Goal: Navigation & Orientation: Find specific page/section

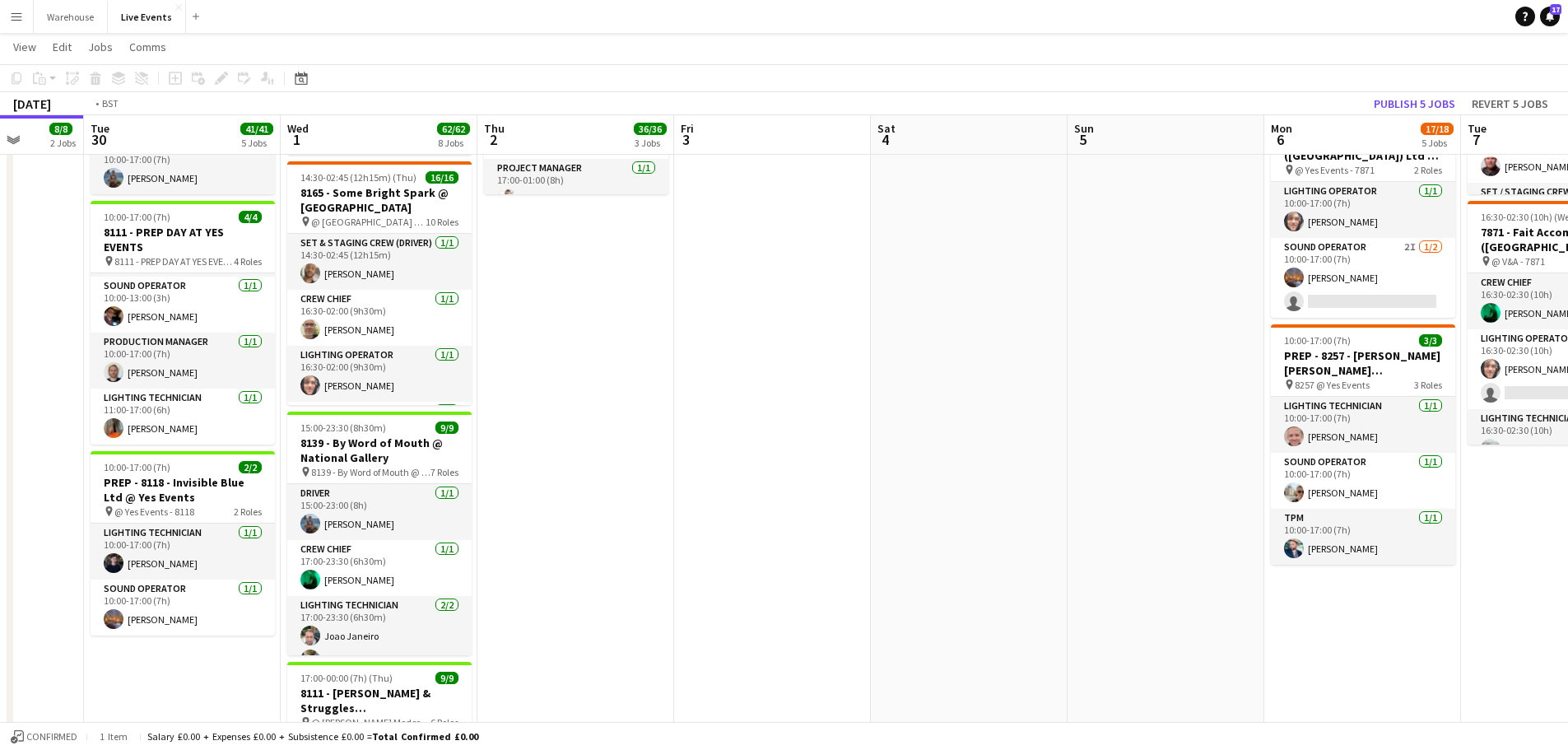
scroll to position [0, 559]
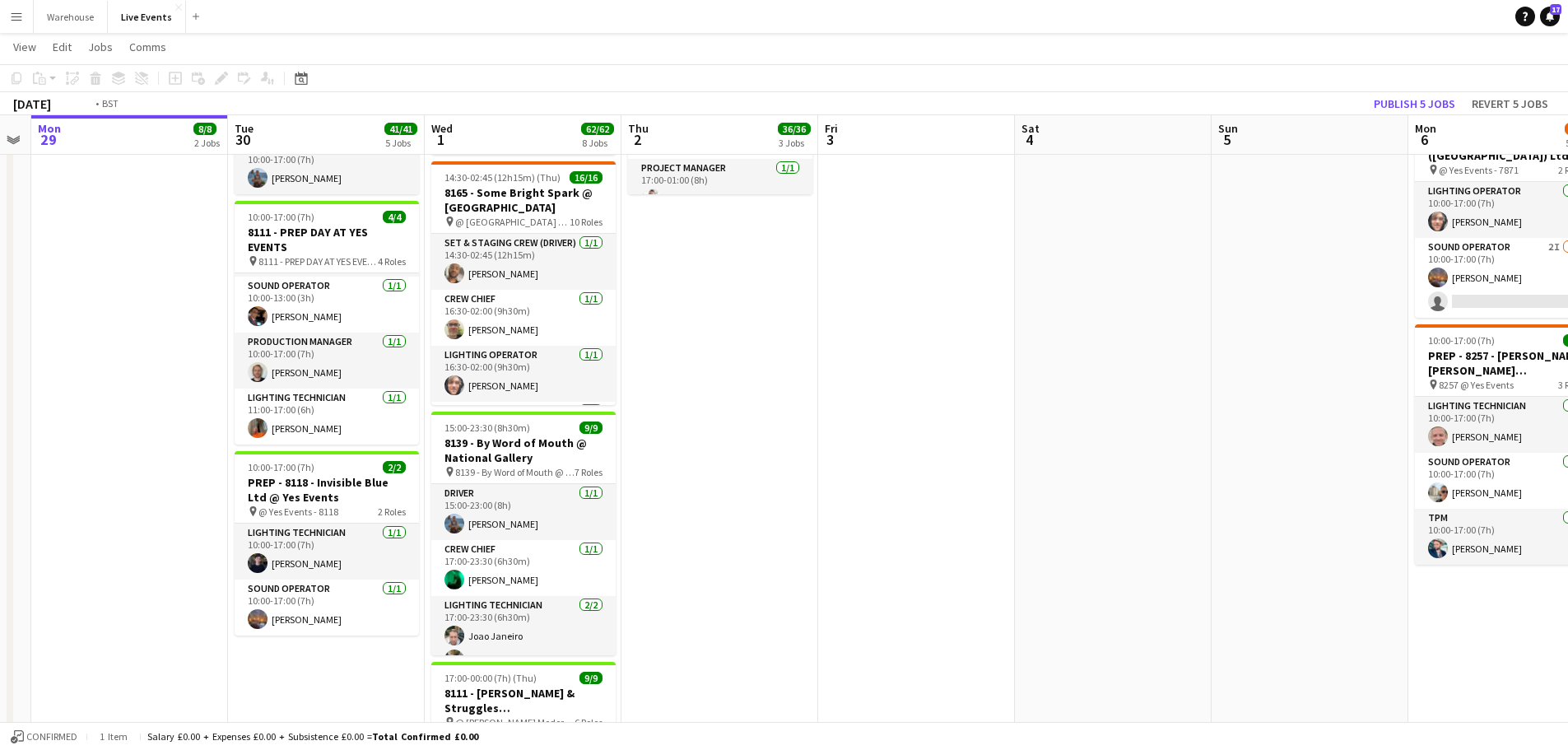
drag, startPoint x: 1204, startPoint y: 415, endPoint x: 645, endPoint y: 410, distance: 559.0
click at [645, 410] on app-calendar-viewport "Fri 26 Sat 27 Sun 28 Mon 29 8/8 2 Jobs Tue 30 41/41 5 Jobs Wed 1 62/62 8 Jobs T…" at bounding box center [784, 258] width 1568 height 1869
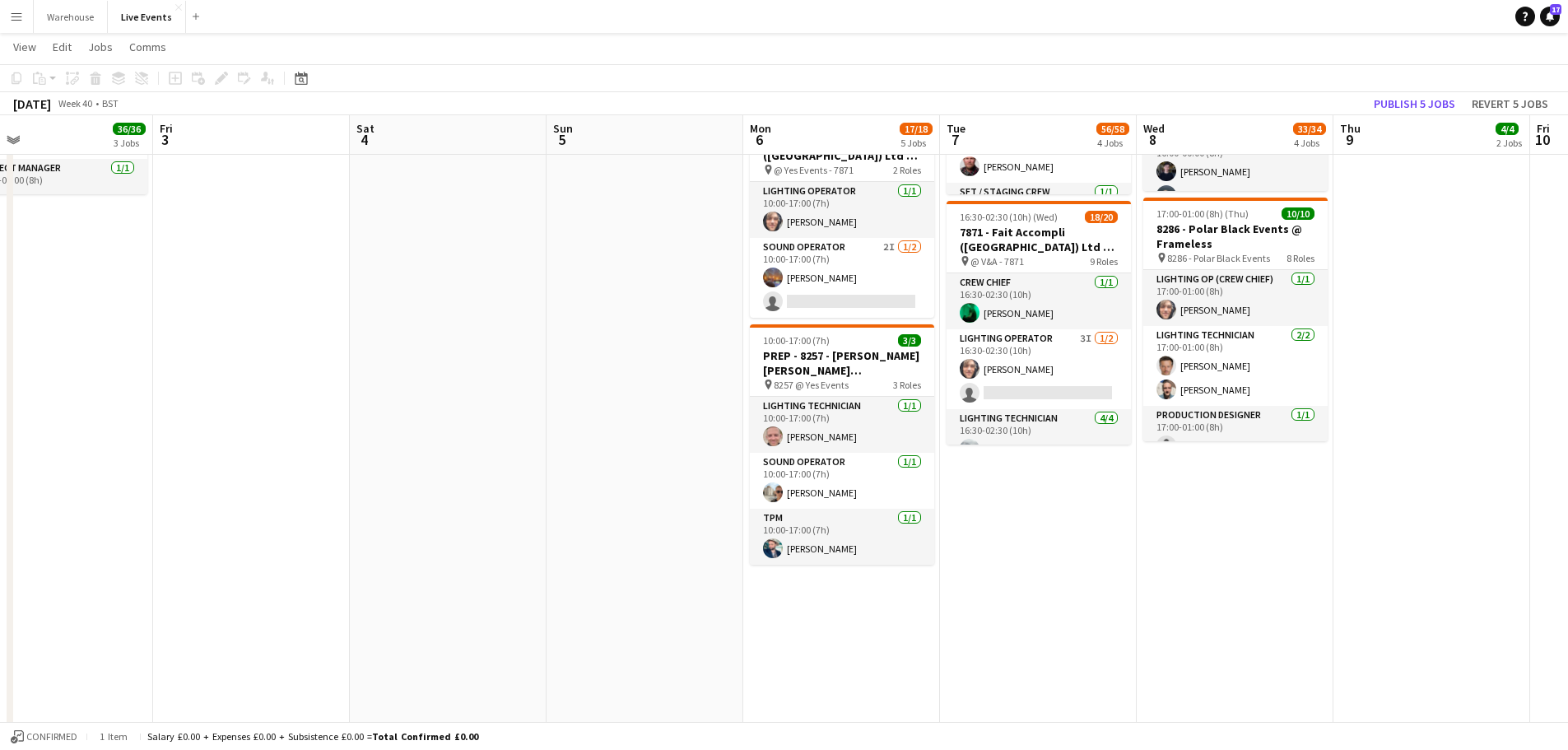
drag, startPoint x: 604, startPoint y: 417, endPoint x: 465, endPoint y: 420, distance: 139.0
click at [465, 420] on app-calendar-viewport "Mon 29 8/8 2 Jobs Tue 30 41/41 5 Jobs Wed 1 62/62 8 Jobs Thu 2 36/36 3 Jobs Fri…" at bounding box center [784, 258] width 1568 height 1869
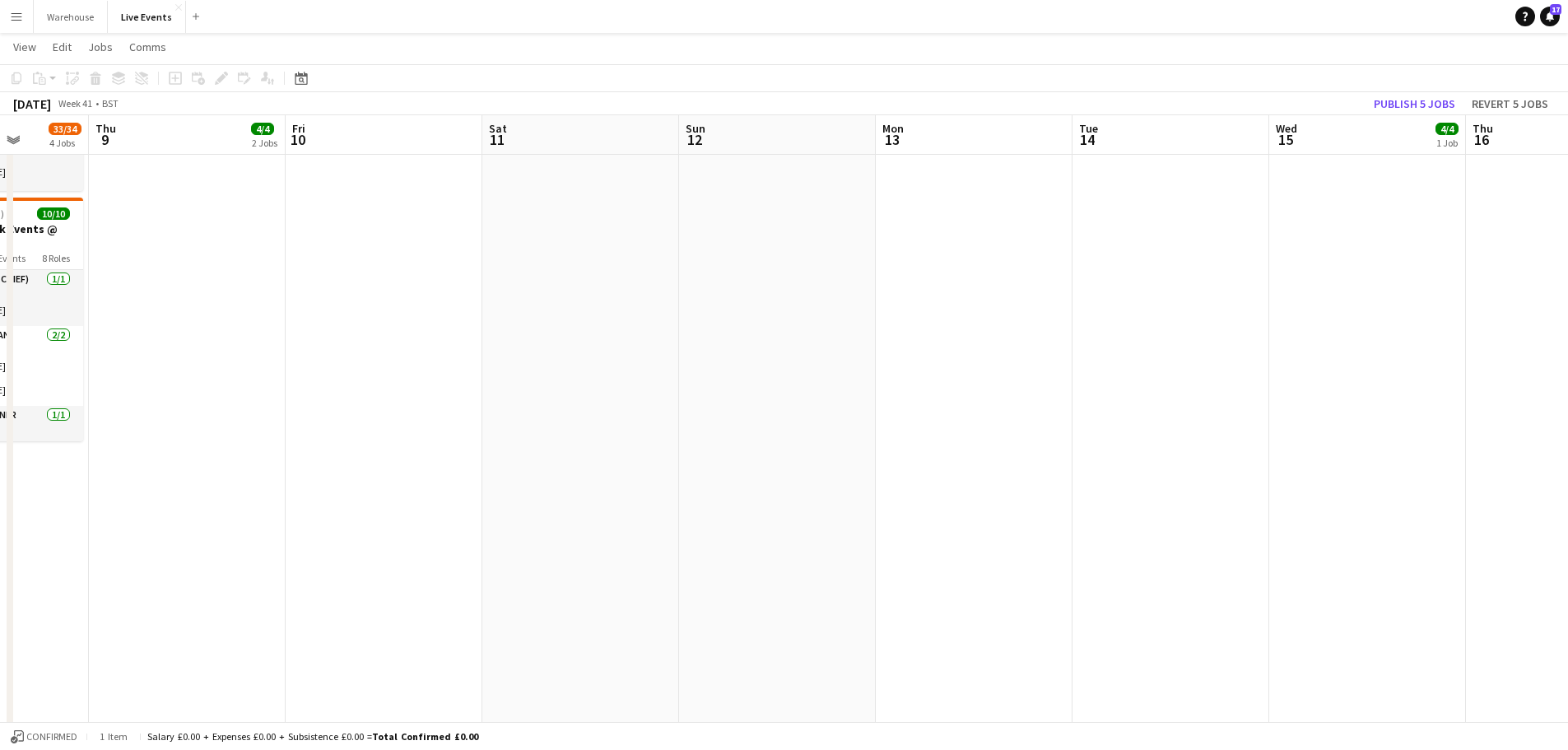
drag, startPoint x: 1256, startPoint y: 533, endPoint x: 139, endPoint y: 503, distance: 1117.4
click at [139, 503] on app-calendar-viewport "Mon 6 17/18 5 Jobs Tue 7 56/58 4 Jobs Wed 8 33/34 4 Jobs Thu 9 4/4 2 Jobs Fri 1…" at bounding box center [784, 258] width 1568 height 1869
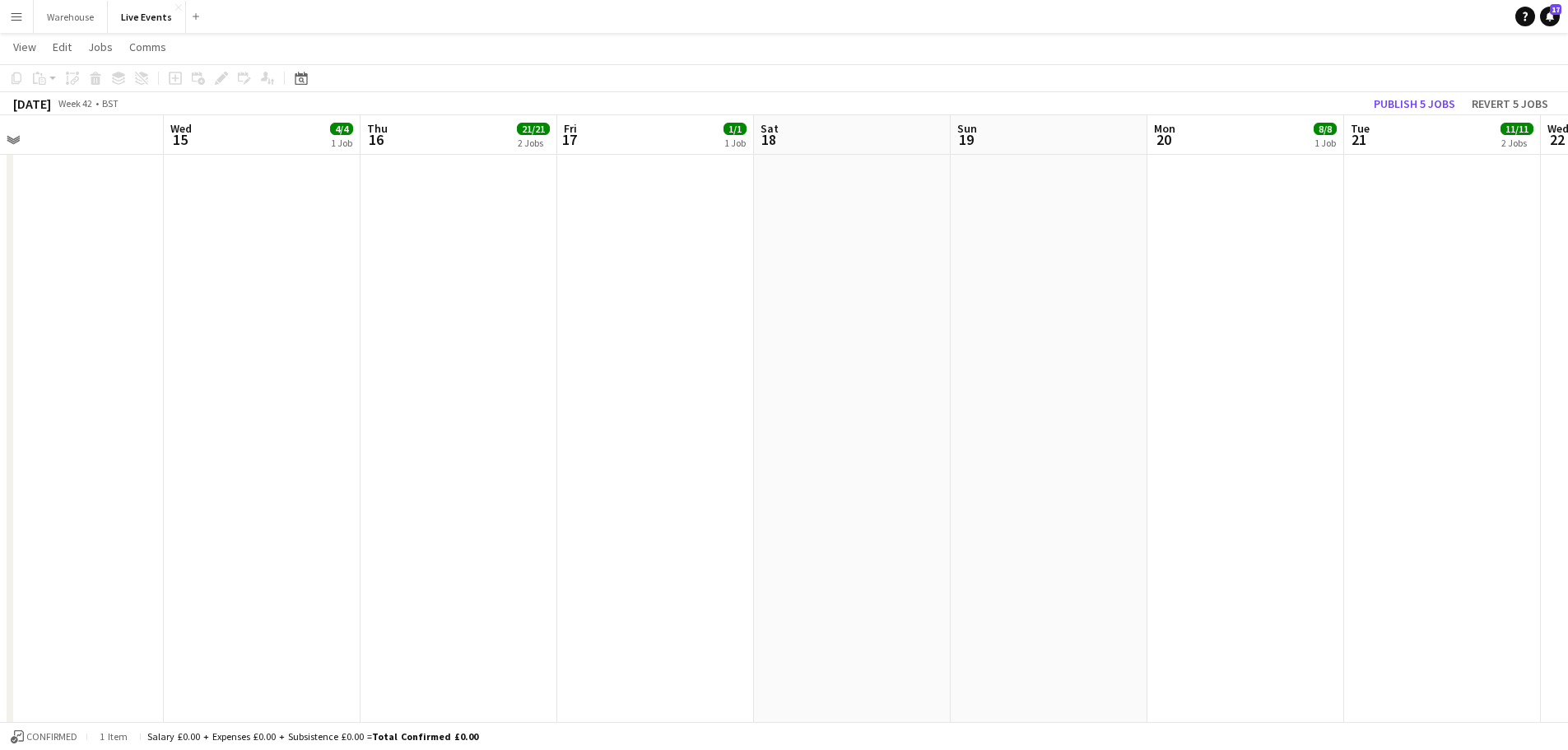
drag, startPoint x: 1106, startPoint y: 449, endPoint x: 0, endPoint y: 410, distance: 1106.7
click at [0, 410] on app-calendar-viewport "Sat 11 Sun 12 Mon 13 Tue 14 Wed 15 4/4 1 Job Thu 16 21/21 2 Jobs Fri 17 1/1 1 J…" at bounding box center [784, 258] width 1568 height 1869
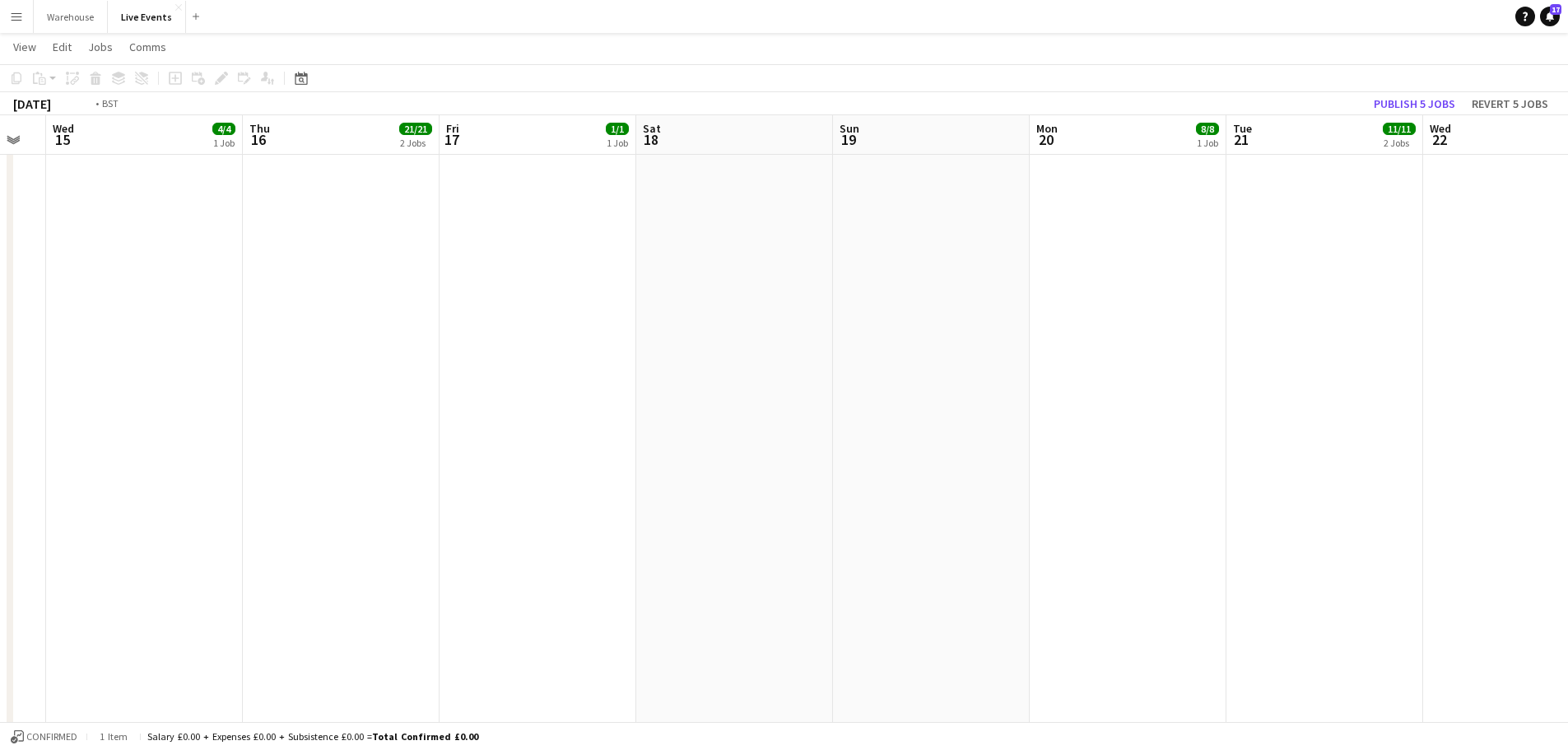
drag, startPoint x: 1298, startPoint y: 423, endPoint x: 87, endPoint y: 363, distance: 1212.5
click at [1, 367] on app-calendar-viewport "Sun 12 Mon 13 Tue 14 Wed 15 4/4 1 Job Thu 16 21/21 2 Jobs Fri 17 1/1 1 Job Sat …" at bounding box center [784, 258] width 1568 height 1869
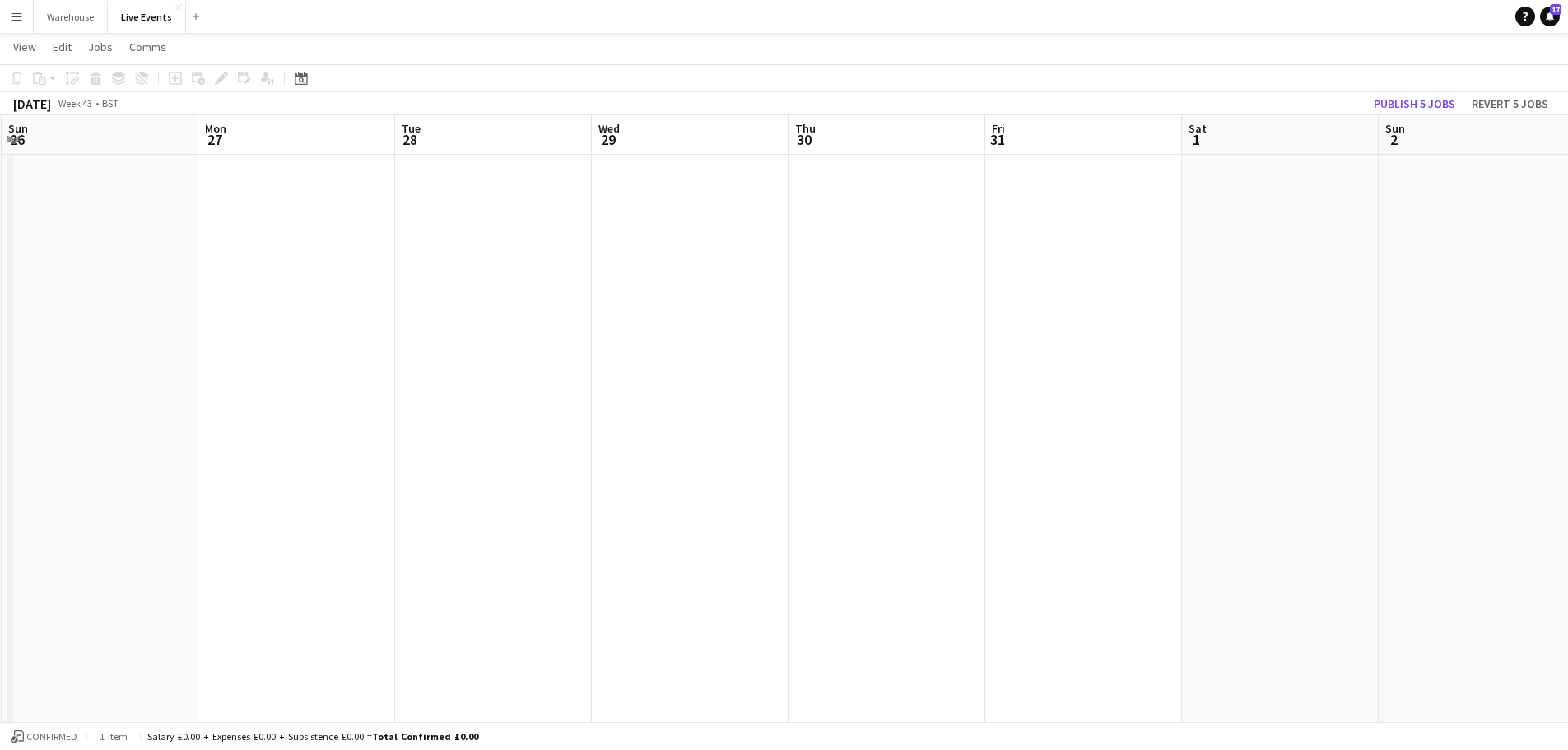
drag, startPoint x: 1108, startPoint y: 388, endPoint x: 130, endPoint y: 394, distance: 978.0
click at [80, 394] on app-calendar-viewport "Thu 23 9/10 1 Job Fri 24 Sat 25 3/3 1 Job Sun 26 Mon 27 Tue 28 Wed 29 Thu 30 Fr…" at bounding box center [784, 258] width 1568 height 1869
drag, startPoint x: 1056, startPoint y: 435, endPoint x: 94, endPoint y: 350, distance: 965.7
click at [0, 371] on app-calendar-viewport "Thu 23 9/10 1 Job Fri 24 Sat 25 3/3 1 Job Sun 26 Mon 27 Tue 28 Wed 29 Thu 30 Fr…" at bounding box center [784, 258] width 1568 height 1869
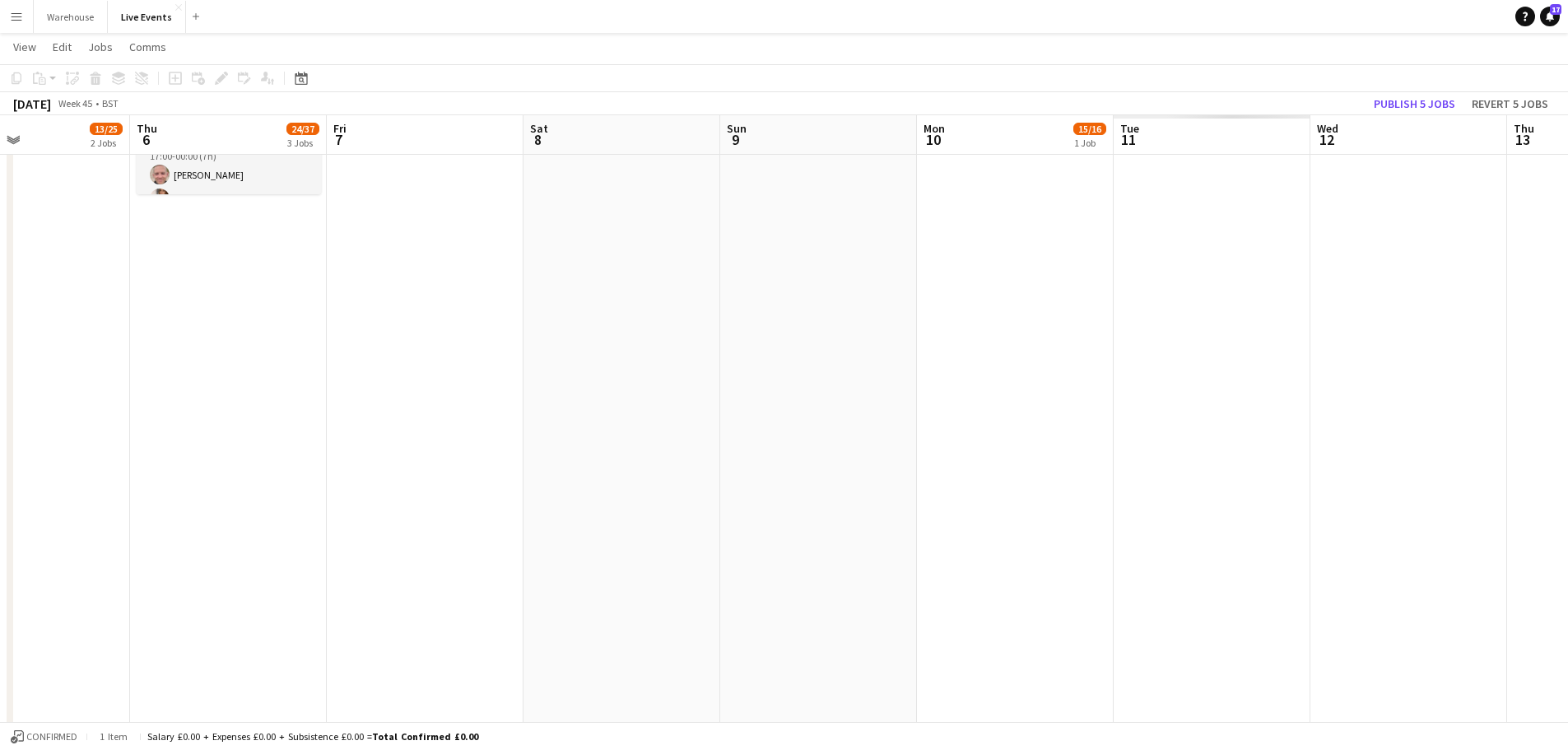
drag, startPoint x: 96, startPoint y: 390, endPoint x: 196, endPoint y: 329, distance: 117.1
click at [0, 317] on app-calendar-viewport "Sun 2 Mon 3 Tue 4 Wed 5 13/25 2 Jobs Thu 6 24/37 3 Jobs Fri 7 Sat 8 Sun 9 Mon 1…" at bounding box center [784, 258] width 1568 height 1869
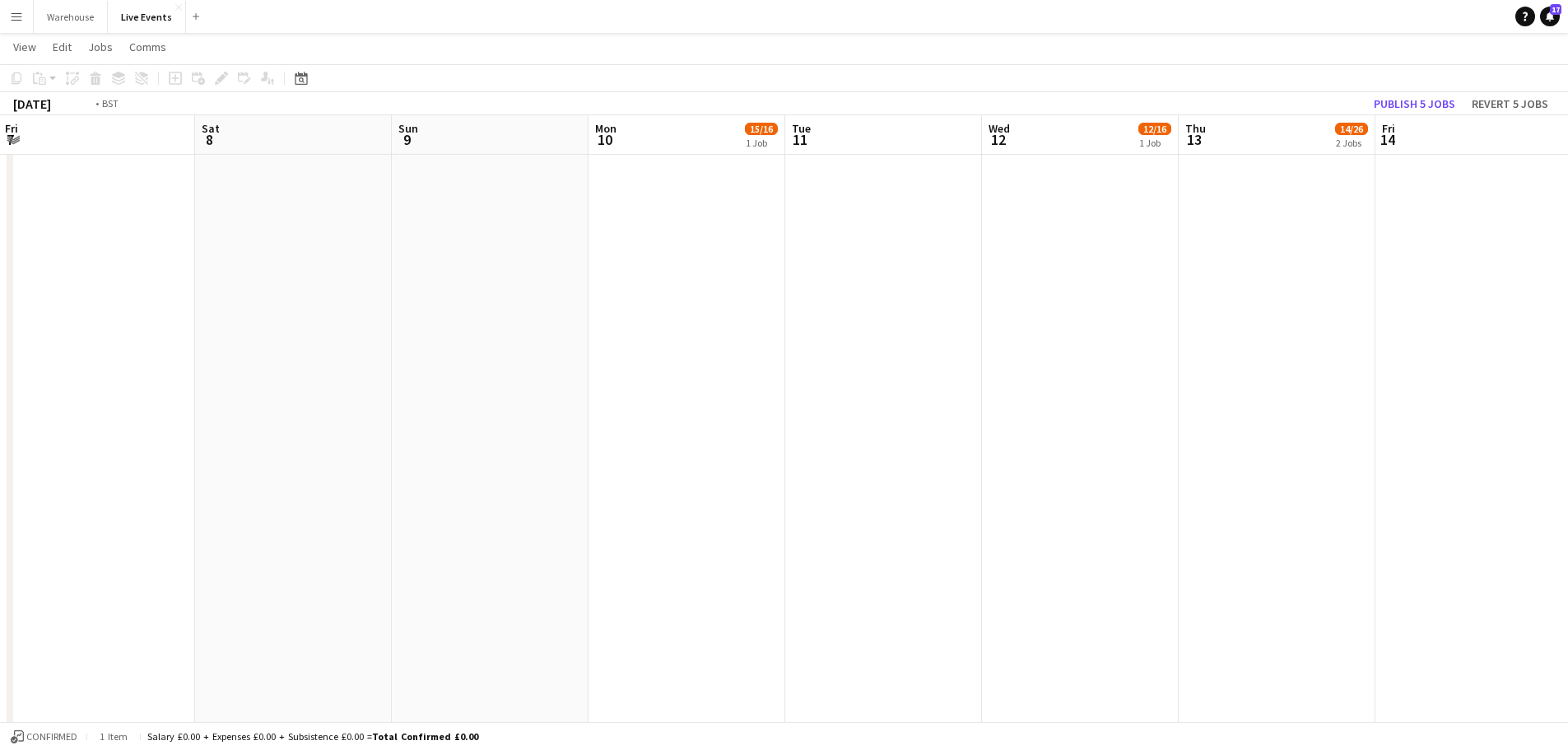
drag, startPoint x: 1162, startPoint y: 445, endPoint x: 142, endPoint y: 400, distance: 1021.0
click at [142, 400] on app-calendar-viewport "Tue 4 Wed 5 13/25 2 Jobs Thu 6 24/37 3 Jobs Fri 7 Sat 8 Sun 9 Mon 10 15/16 1 Jo…" at bounding box center [784, 258] width 1568 height 1869
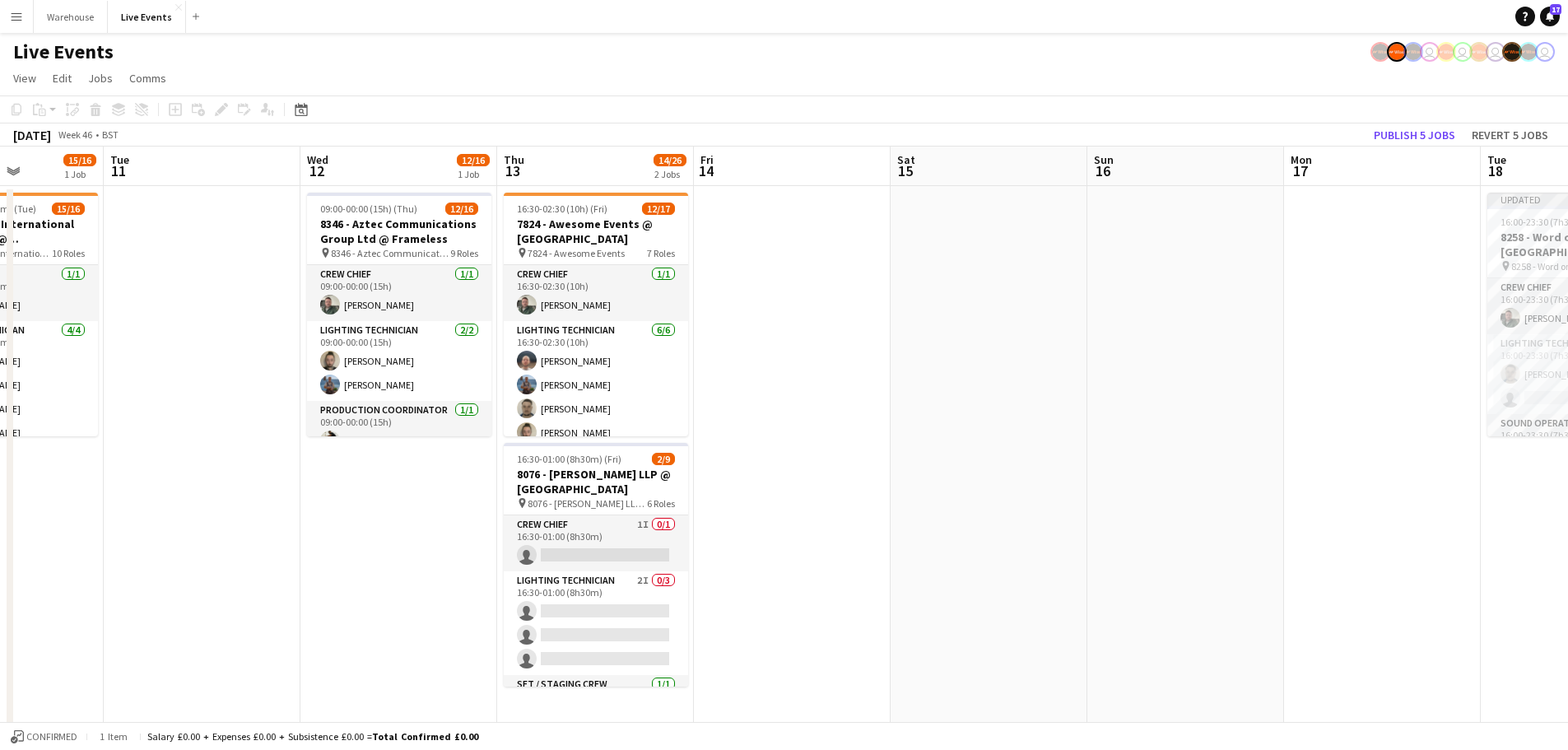
scroll to position [0, 425]
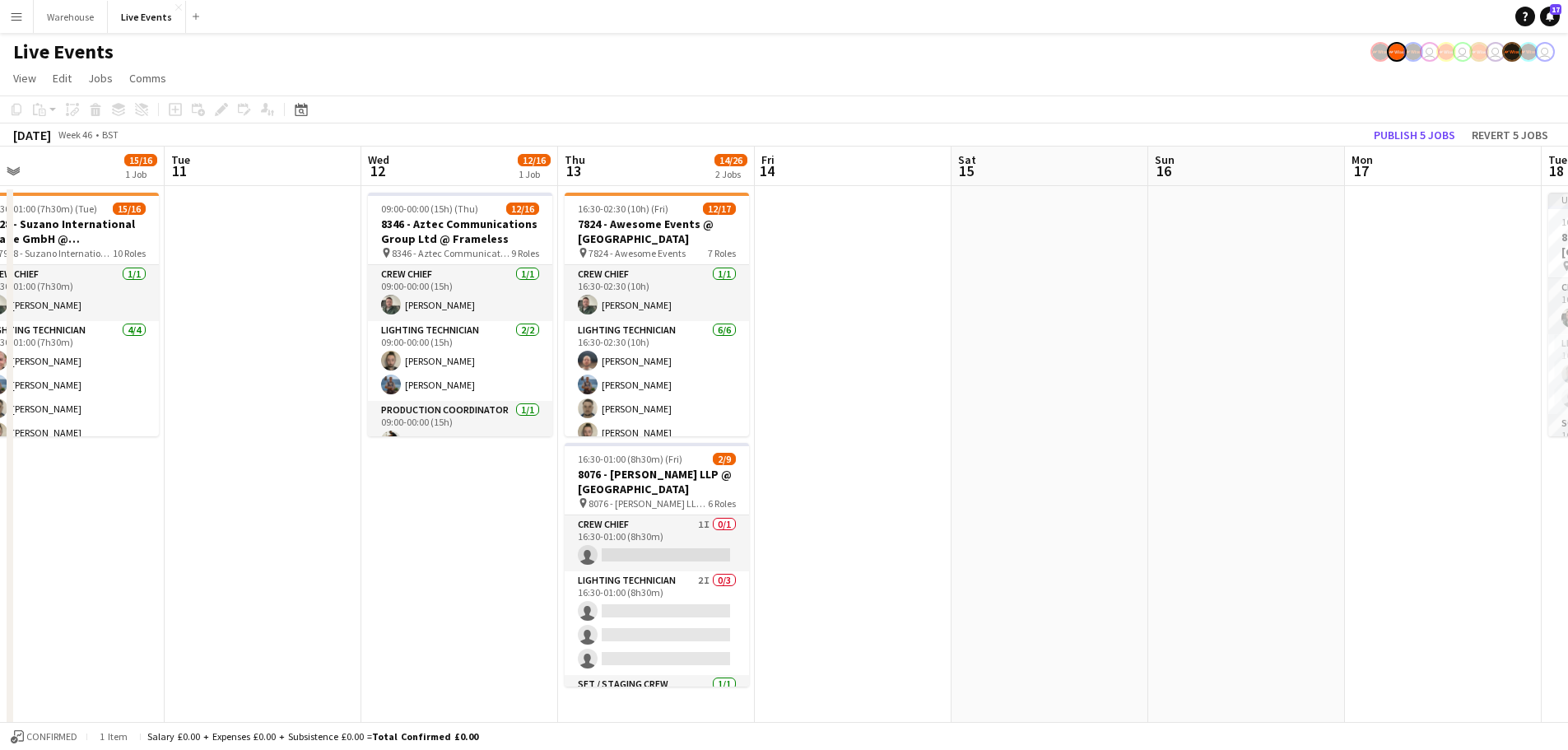
drag, startPoint x: 578, startPoint y: 468, endPoint x: 988, endPoint y: 498, distance: 411.1
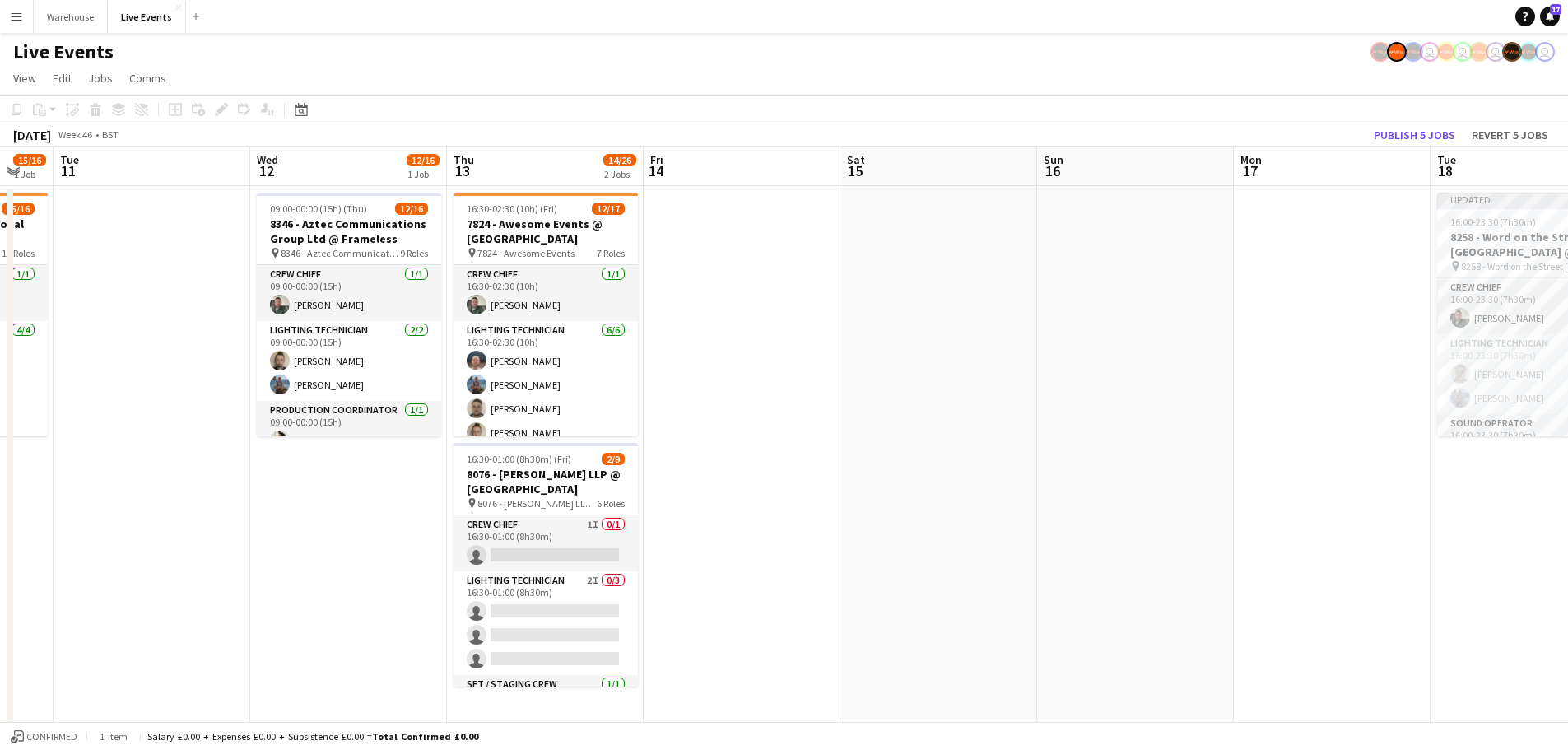
scroll to position [0, 637]
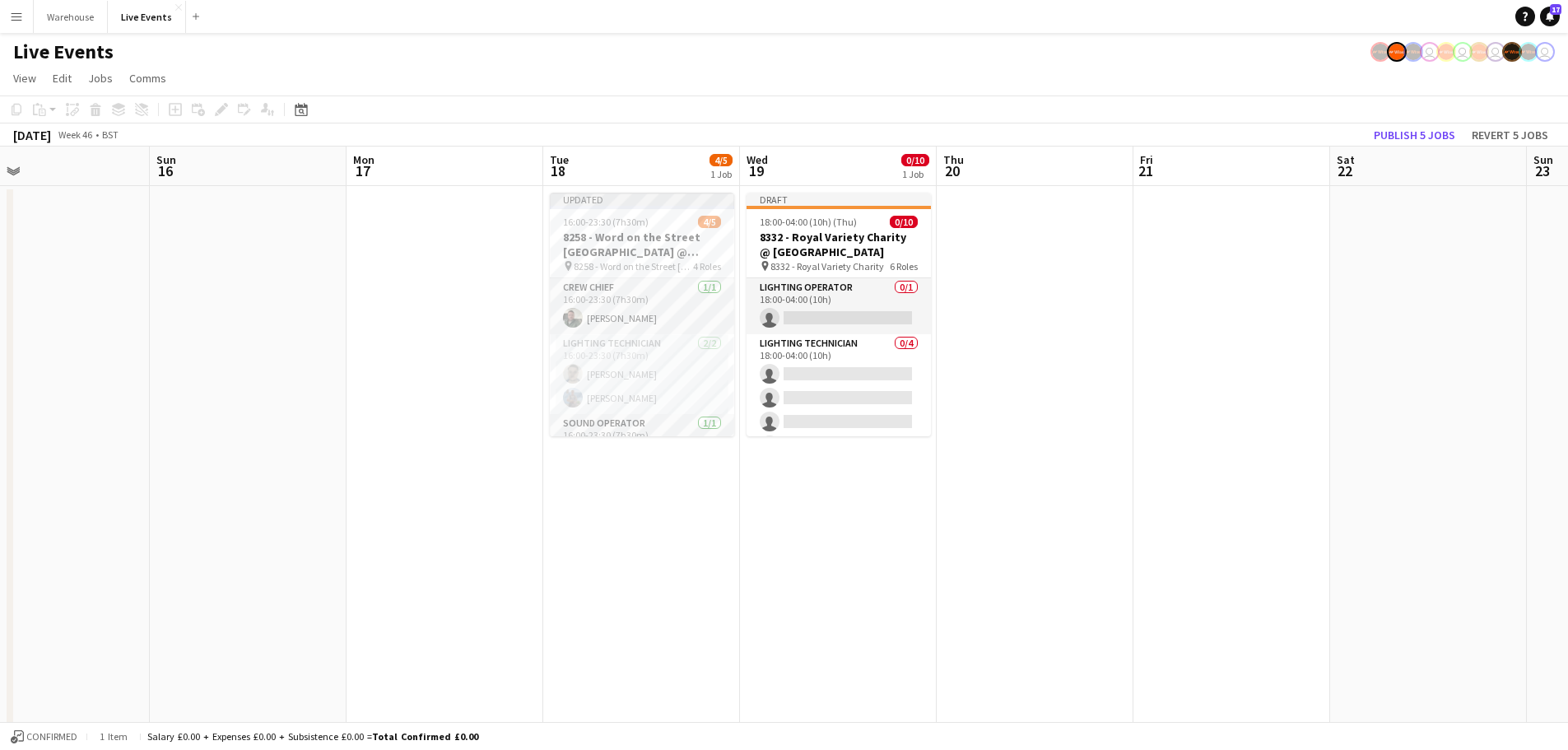
drag, startPoint x: 1218, startPoint y: 319, endPoint x: 220, endPoint y: 299, distance: 998.2
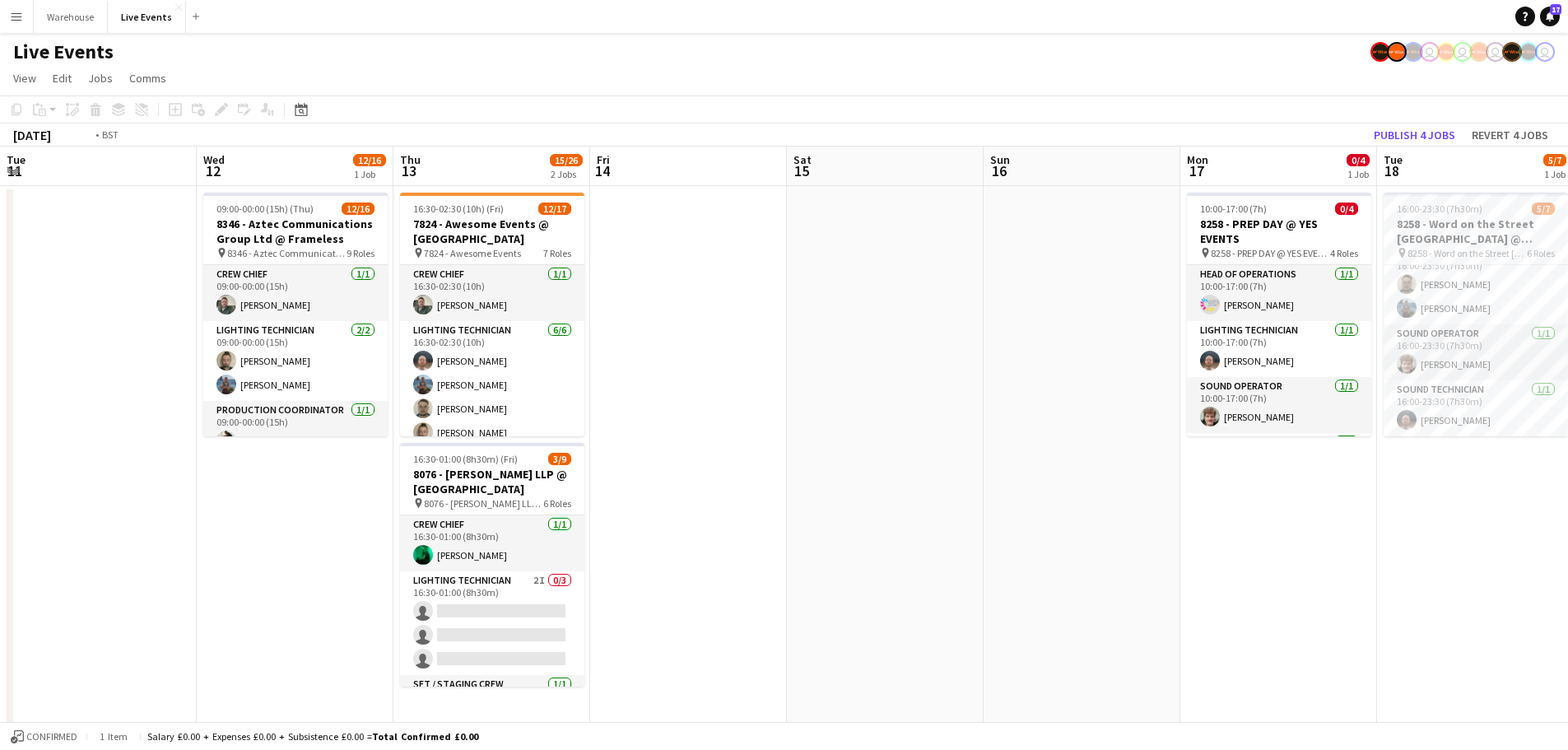
scroll to position [0, 394]
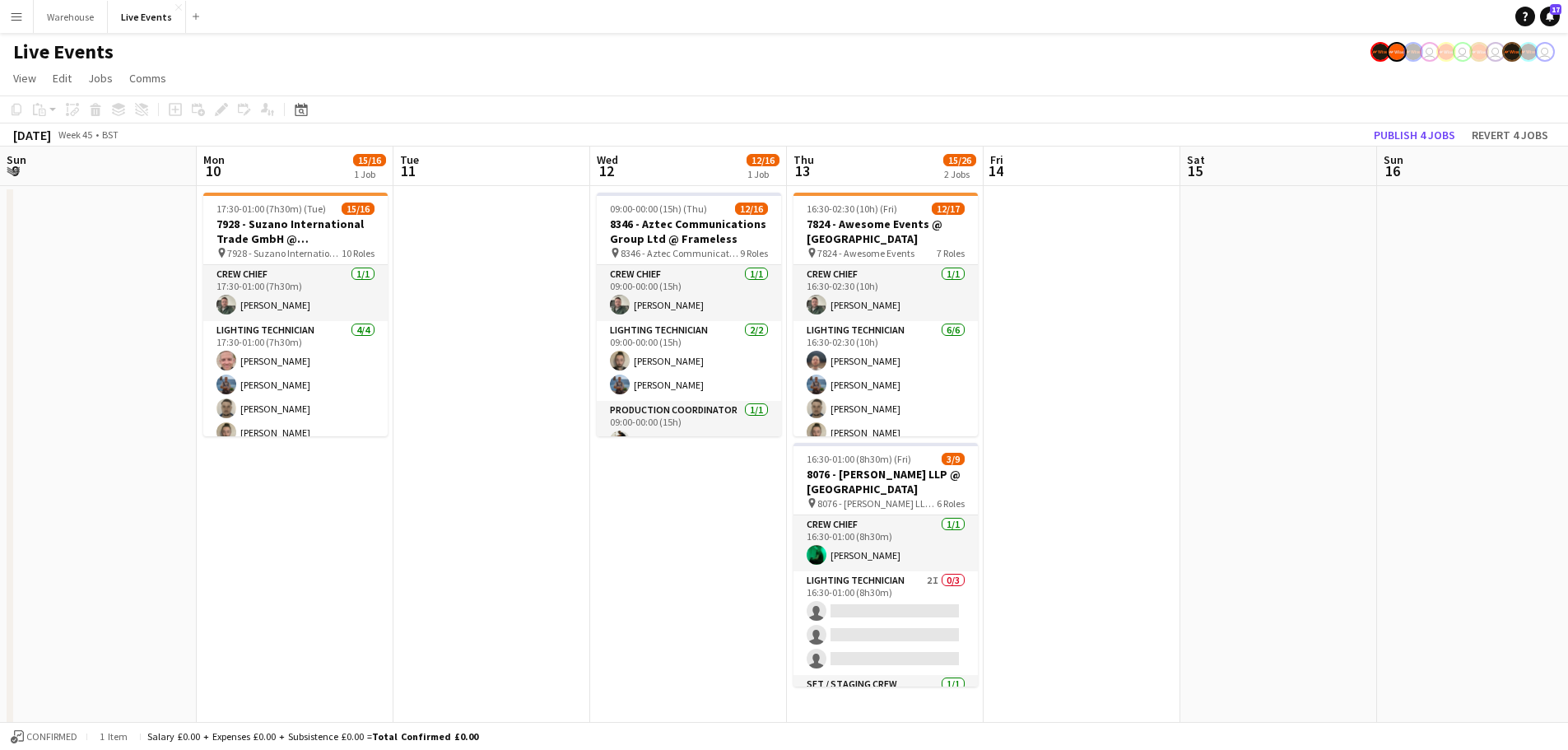
drag, startPoint x: 199, startPoint y: 277, endPoint x: 1583, endPoint y: 287, distance: 1384.0
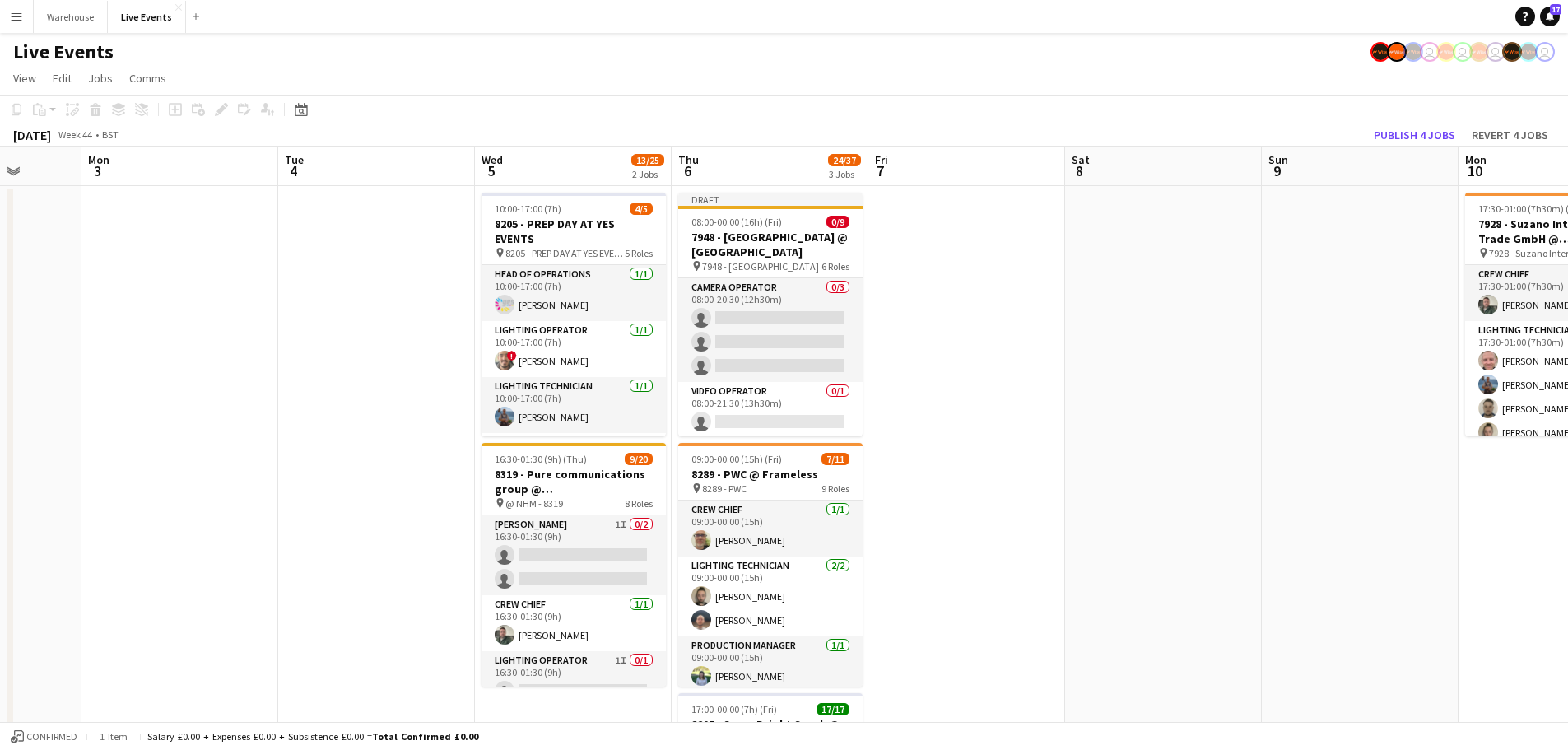
drag, startPoint x: 46, startPoint y: 352, endPoint x: 1307, endPoint y: 436, distance: 1263.8
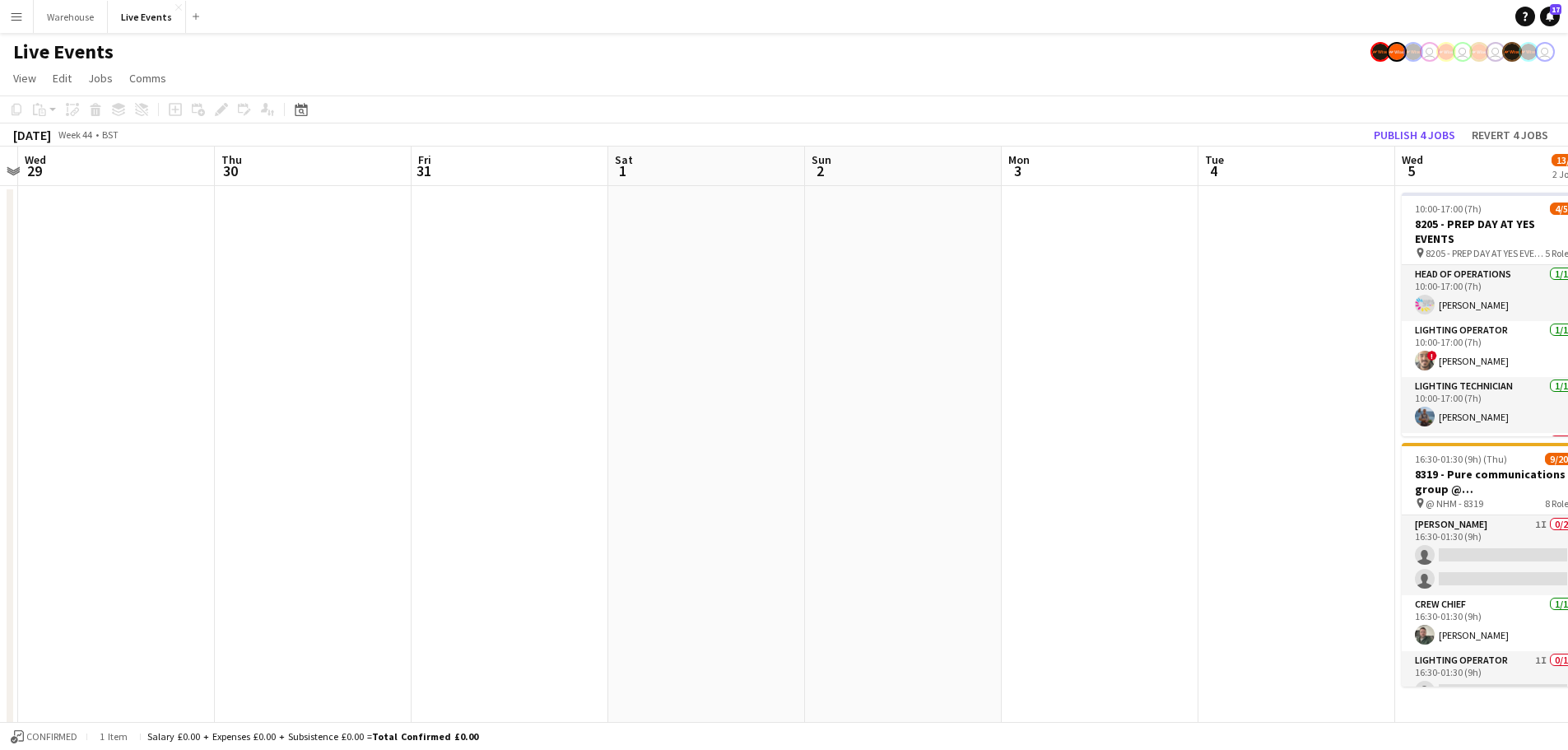
drag, startPoint x: 341, startPoint y: 385, endPoint x: 1219, endPoint y: 441, distance: 879.8
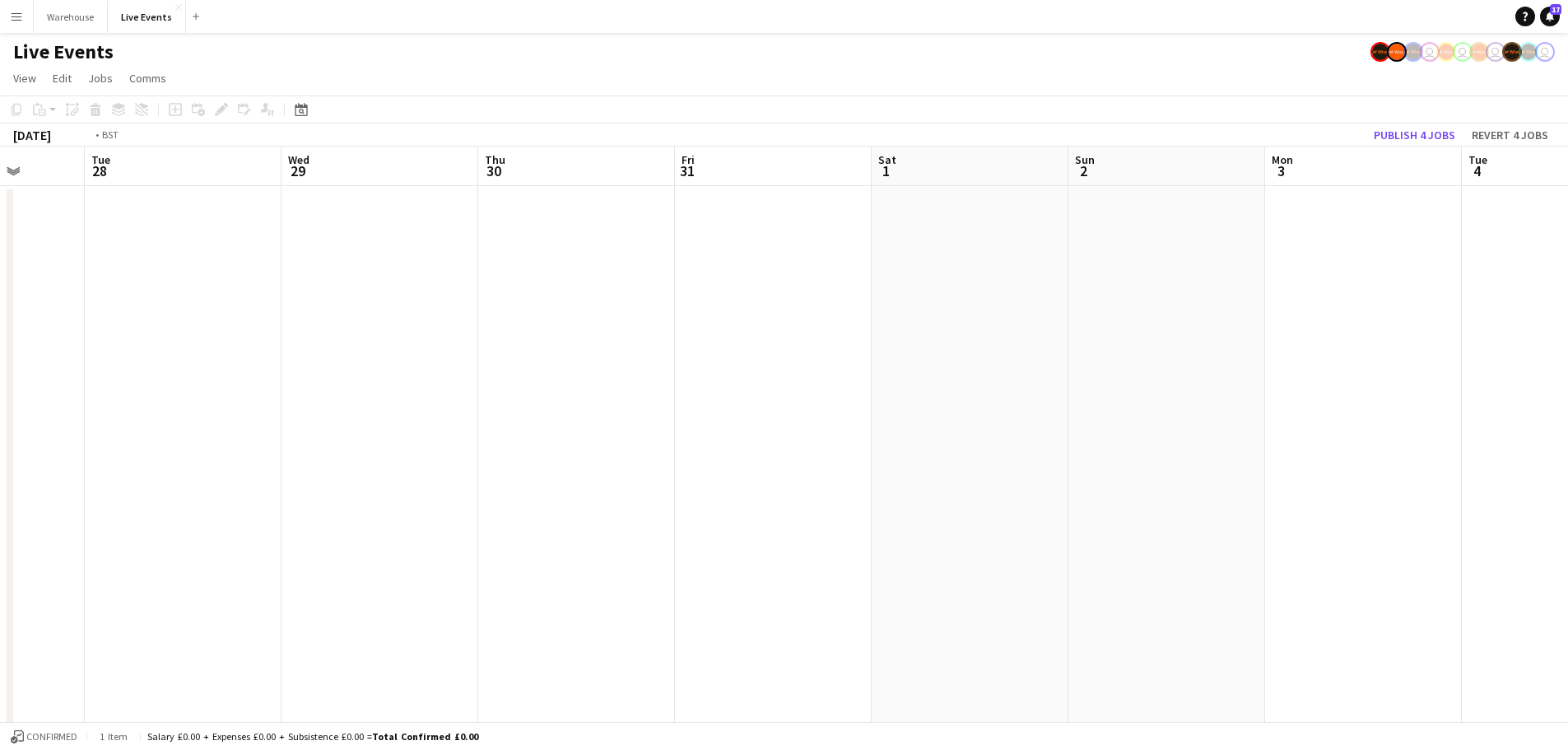
drag, startPoint x: 904, startPoint y: 474, endPoint x: 1509, endPoint y: 534, distance: 608.0
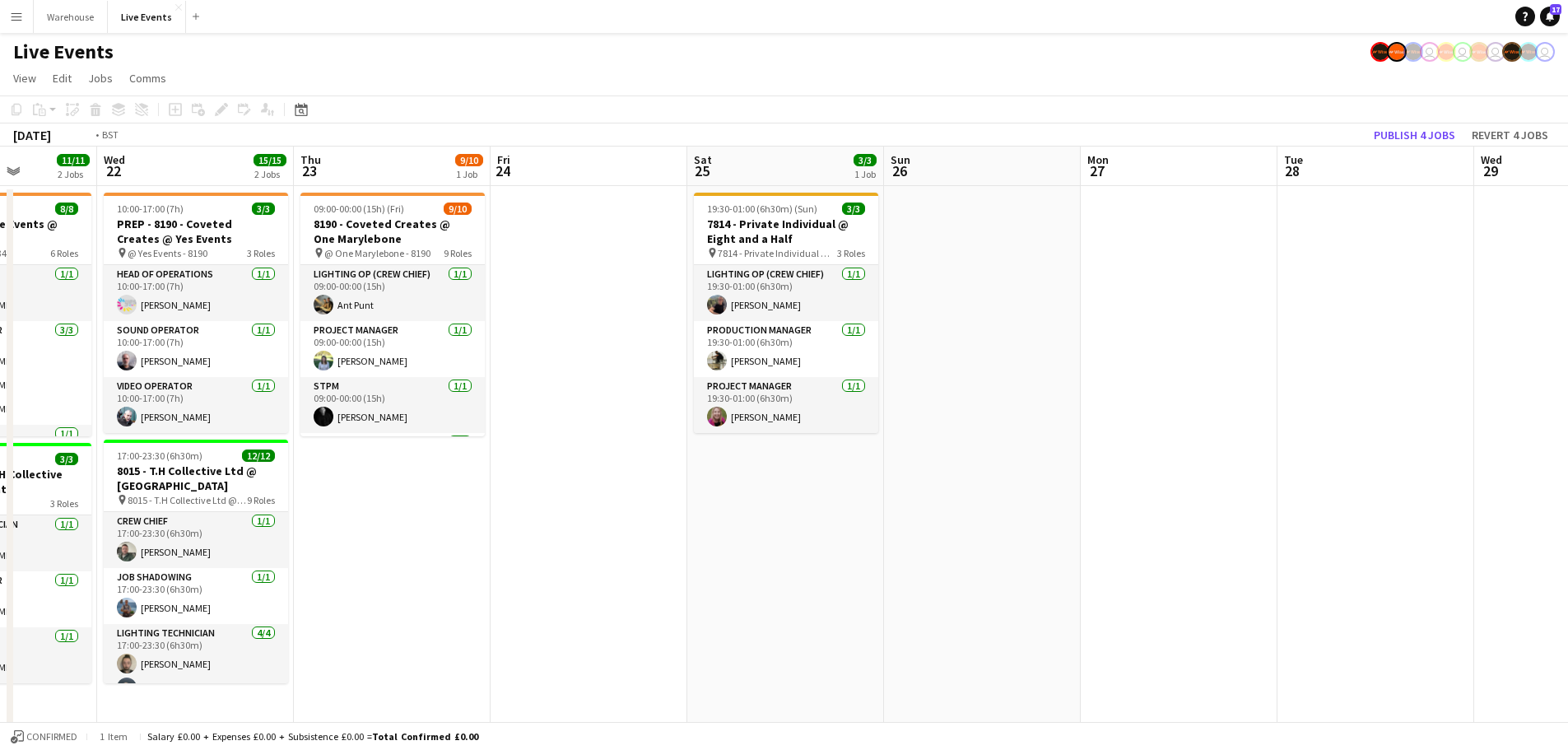
drag, startPoint x: 1217, startPoint y: 586, endPoint x: 1515, endPoint y: 583, distance: 298.0
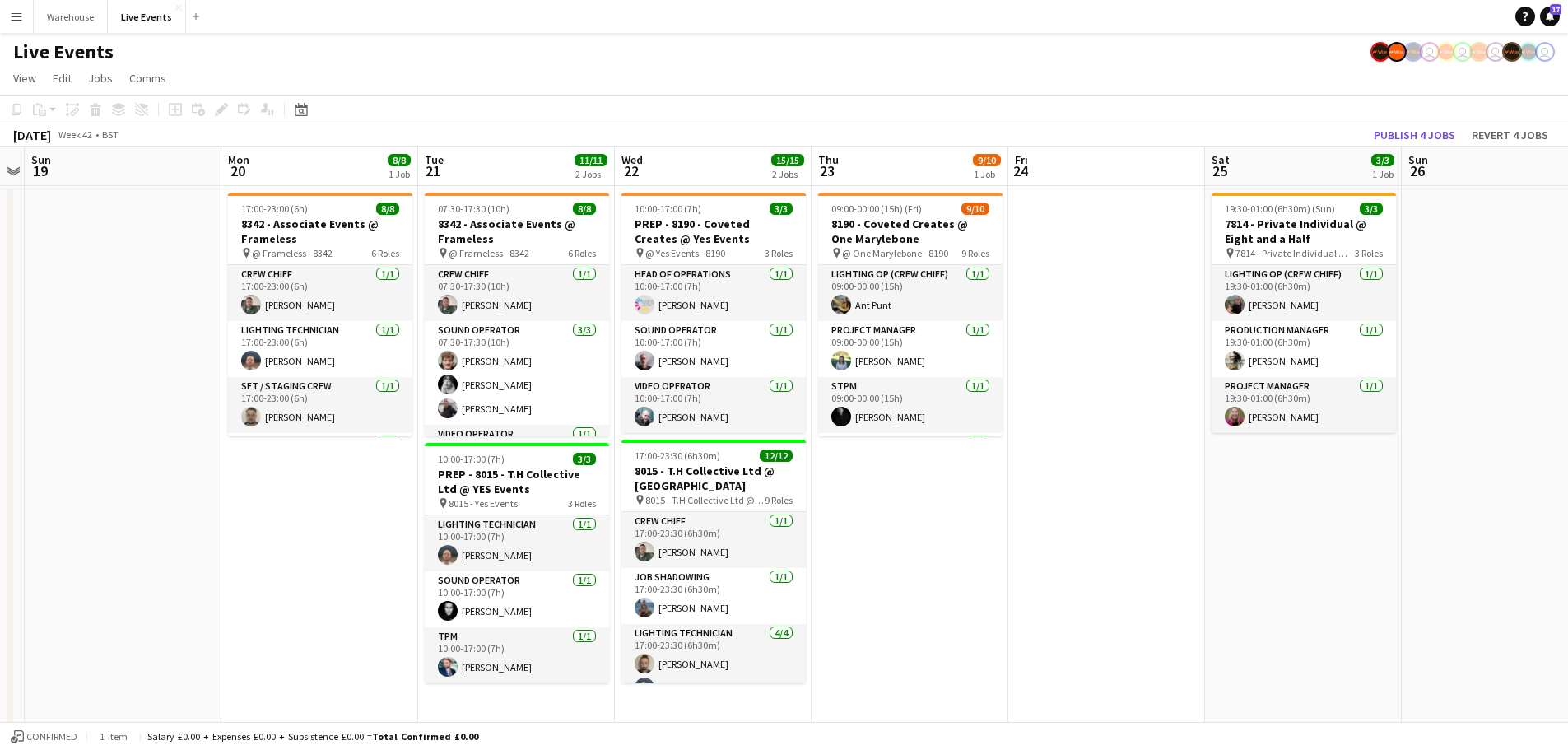
drag, startPoint x: 603, startPoint y: 472, endPoint x: 957, endPoint y: 490, distance: 354.5
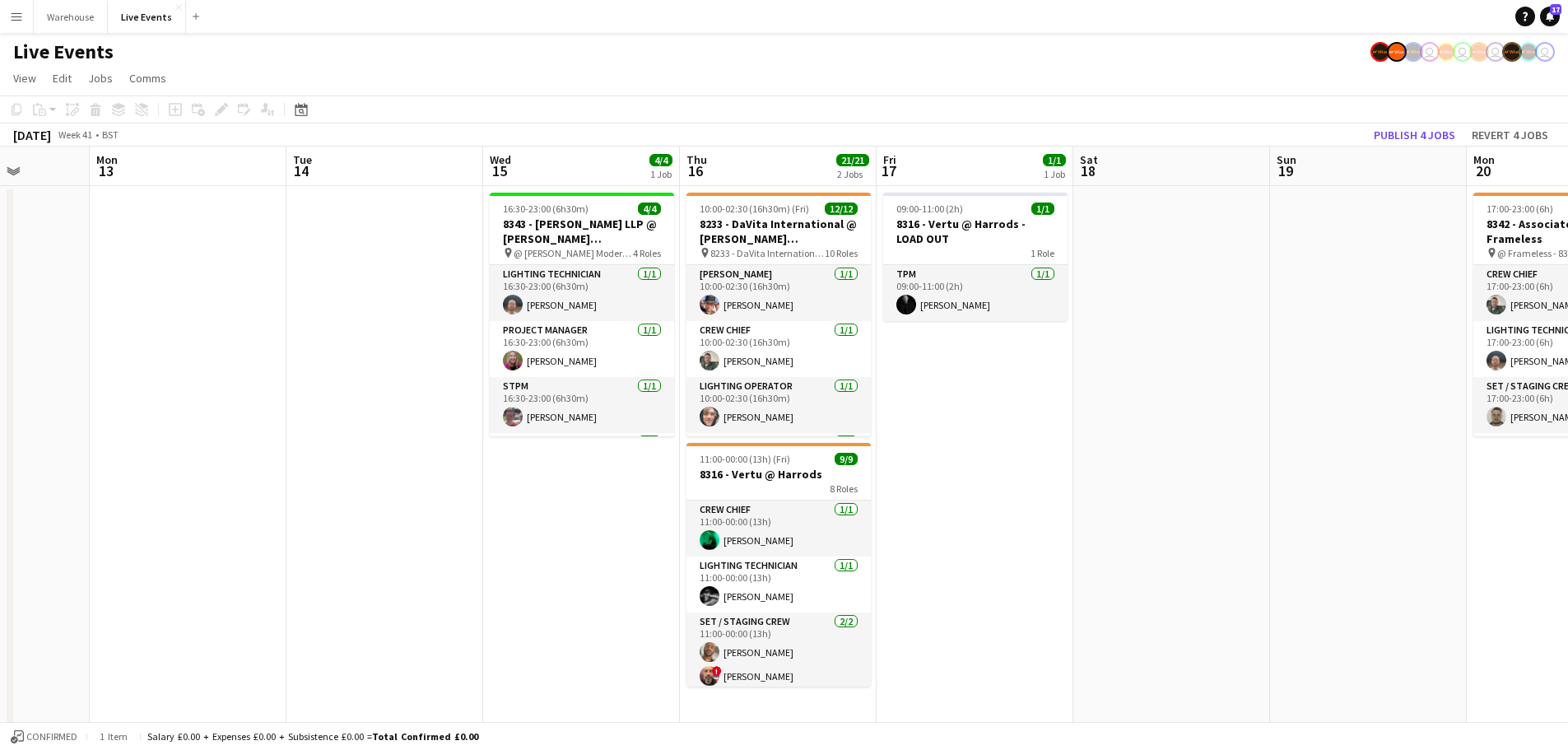
drag, startPoint x: 1284, startPoint y: 533, endPoint x: 1350, endPoint y: 536, distance: 66.1
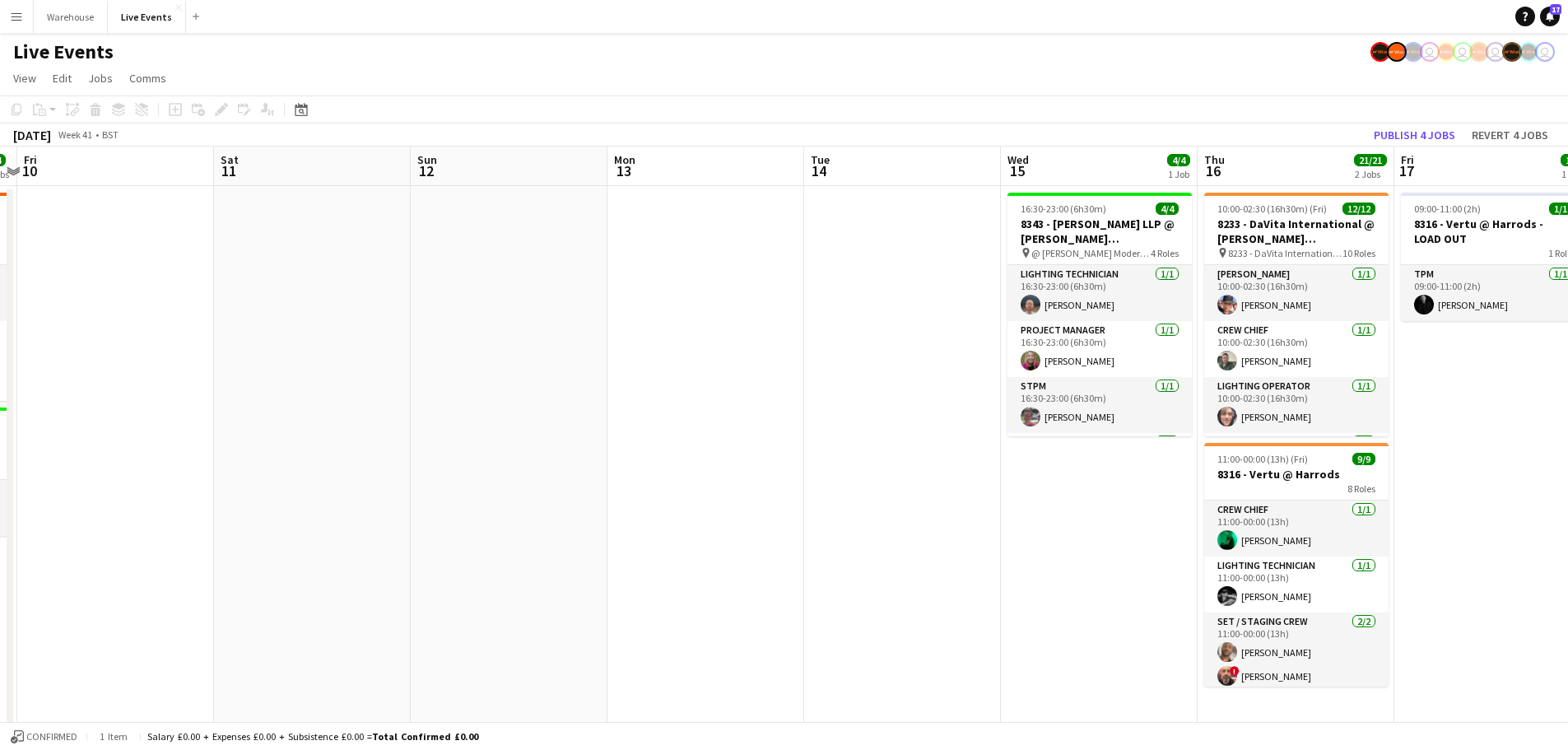
scroll to position [0, 360]
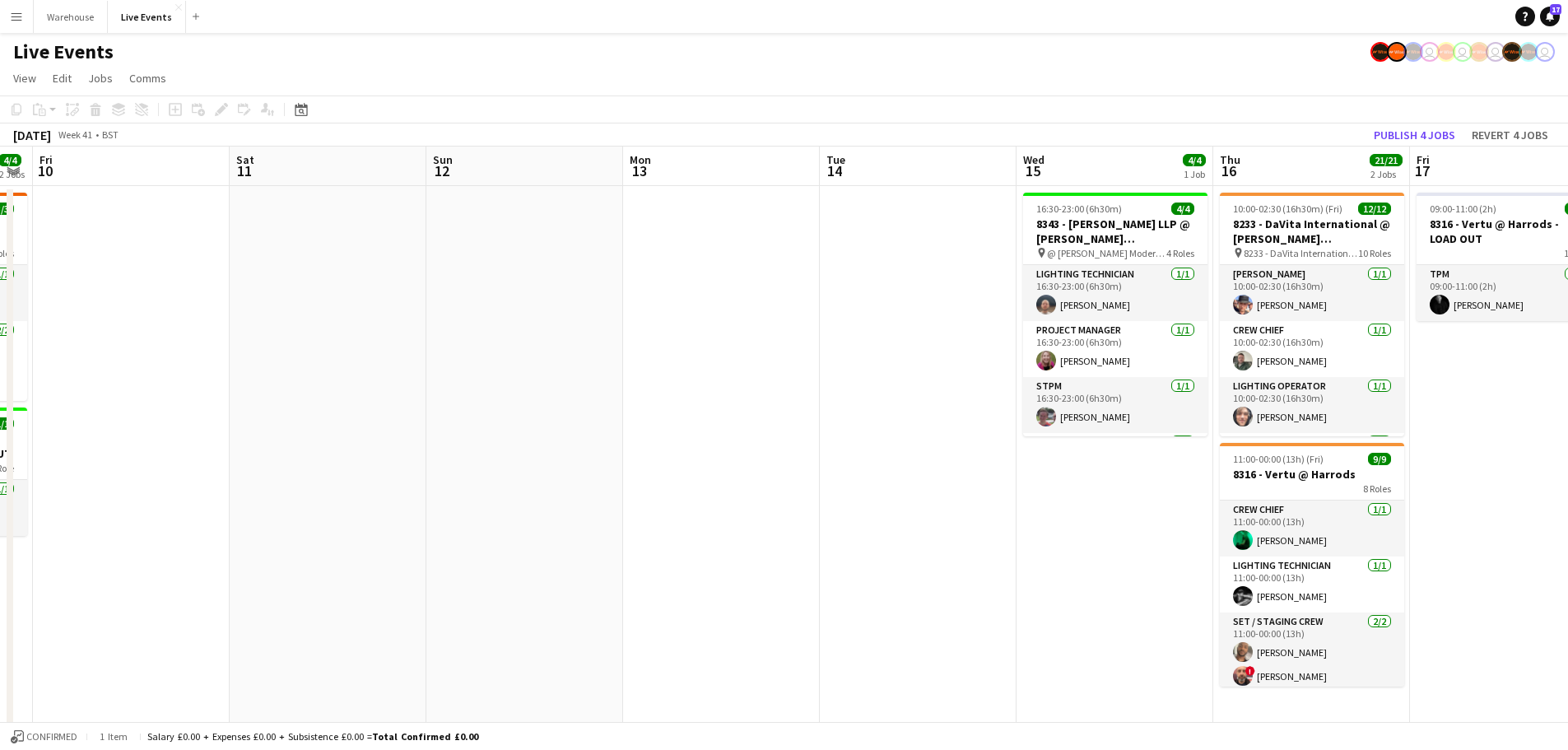
drag, startPoint x: 485, startPoint y: 507, endPoint x: 822, endPoint y: 515, distance: 337.1
